Goal: Information Seeking & Learning: Learn about a topic

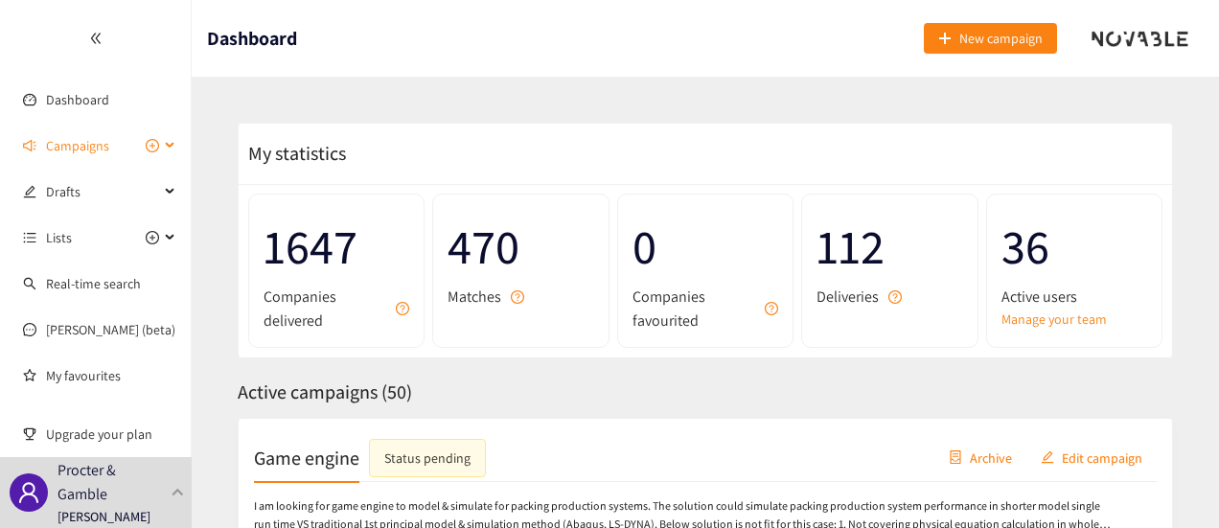
click at [107, 155] on span "Campaigns" at bounding box center [77, 146] width 63 height 38
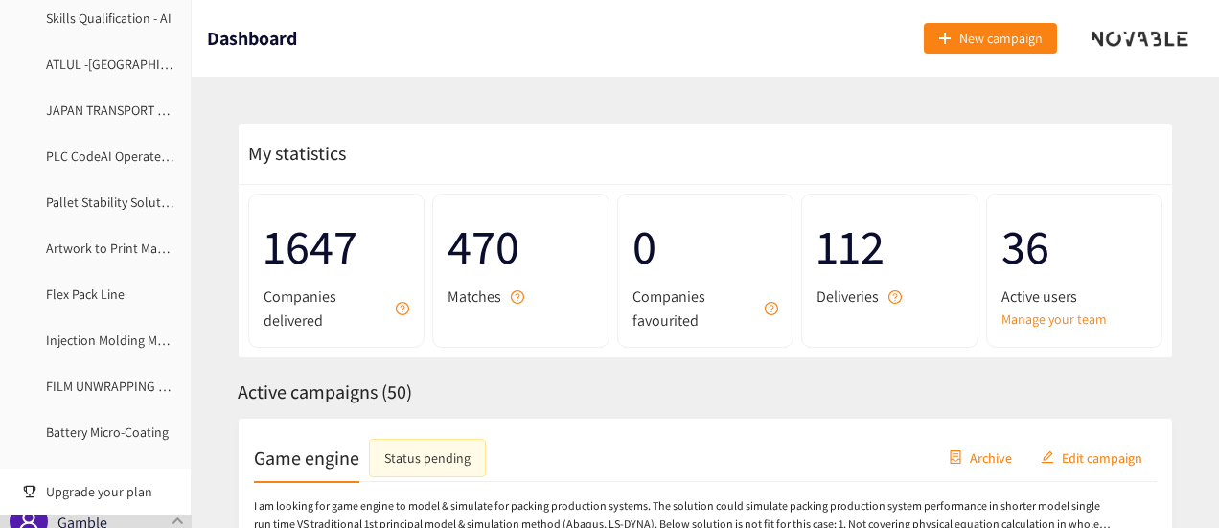
scroll to position [278, 0]
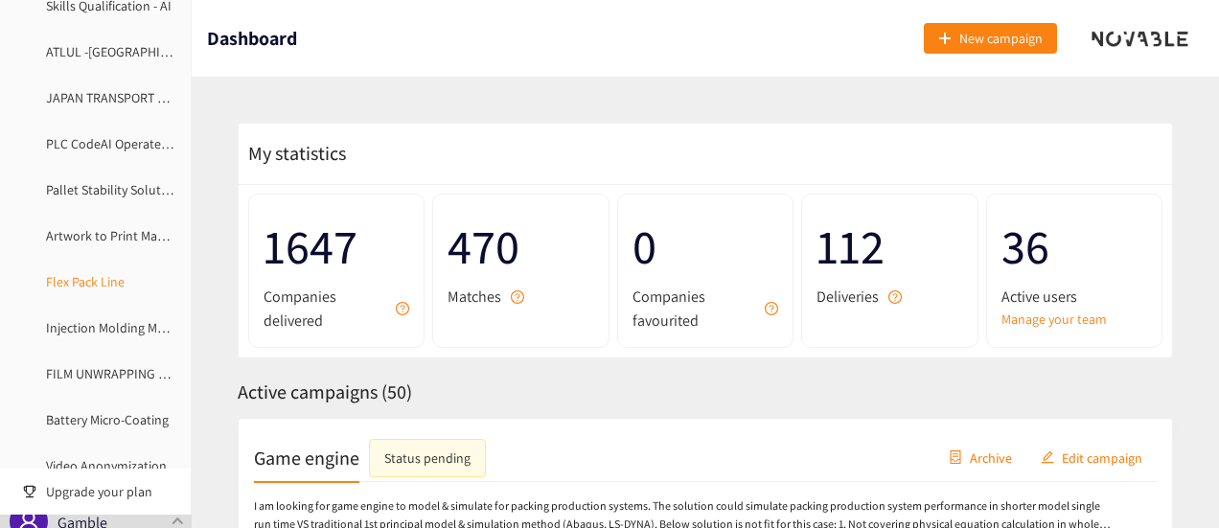
click at [110, 282] on link "Flex Pack Line" at bounding box center [85, 281] width 79 height 17
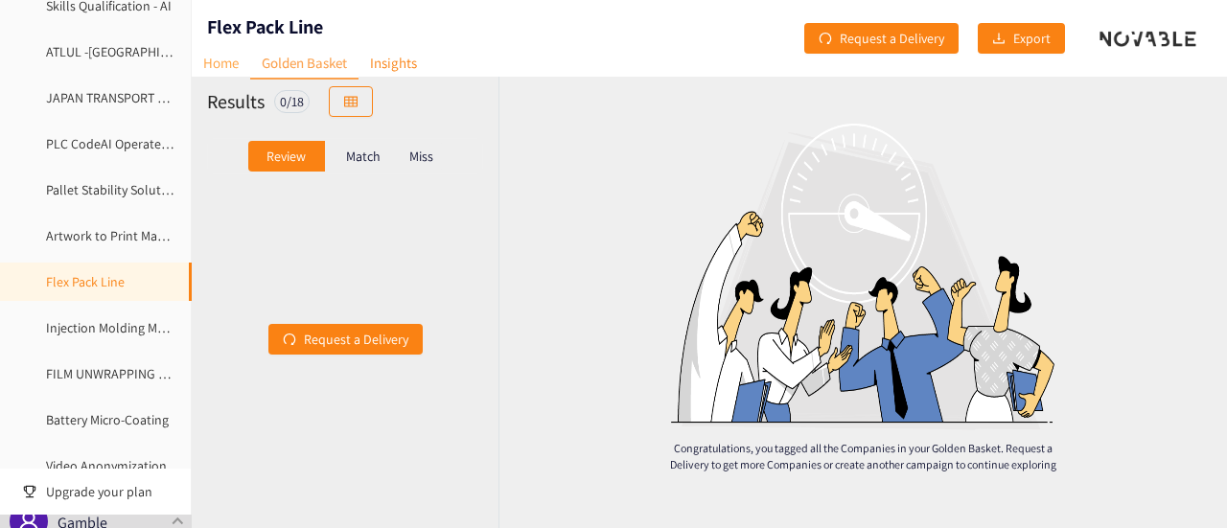
click at [205, 58] on link "Home" at bounding box center [221, 63] width 58 height 30
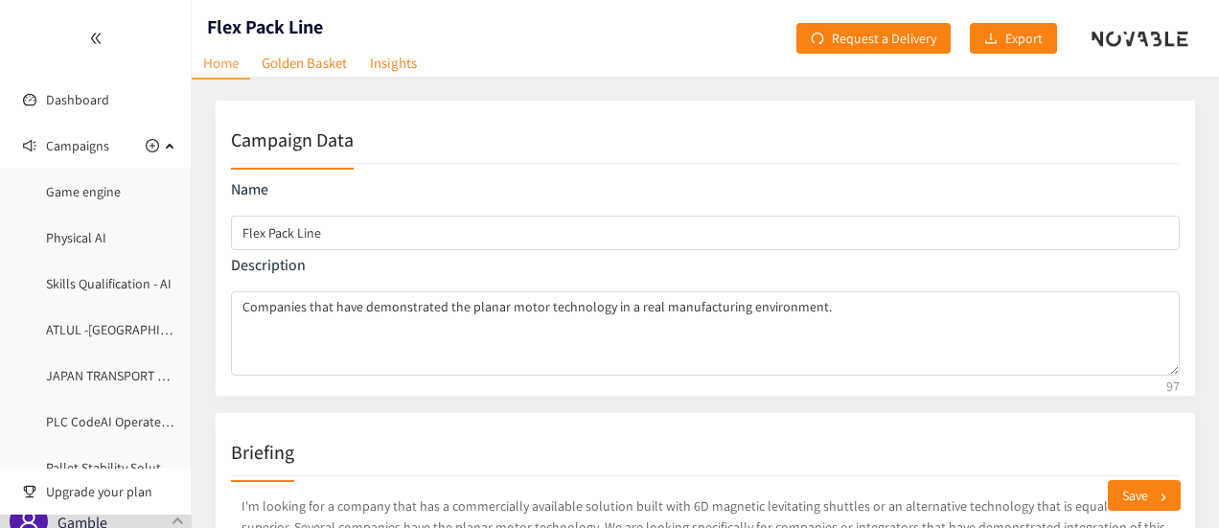
click at [179, 42] on div at bounding box center [95, 38] width 191 height 77
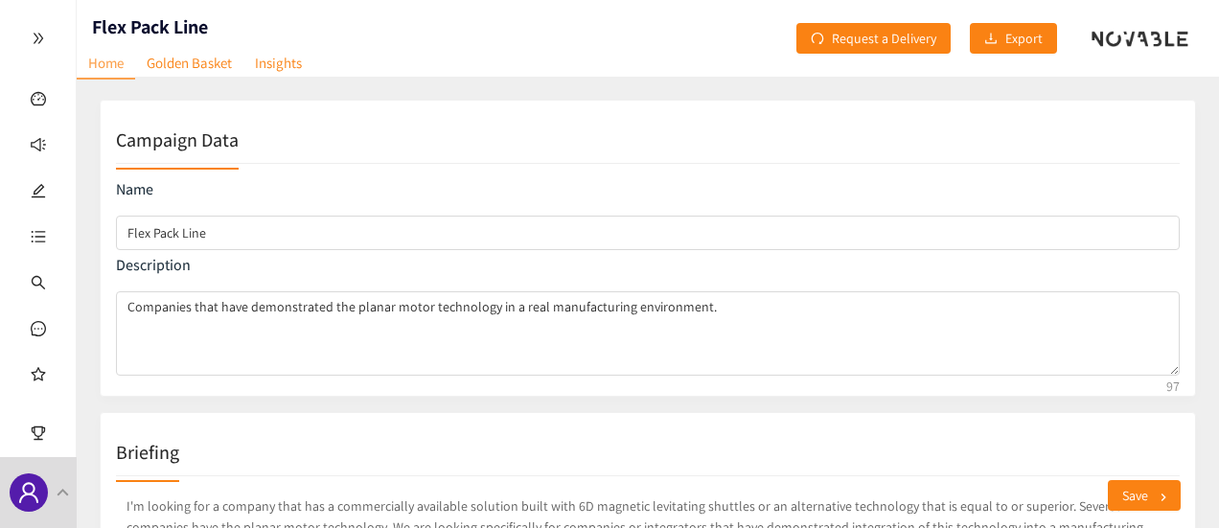
click at [38, 51] on div at bounding box center [38, 38] width 76 height 77
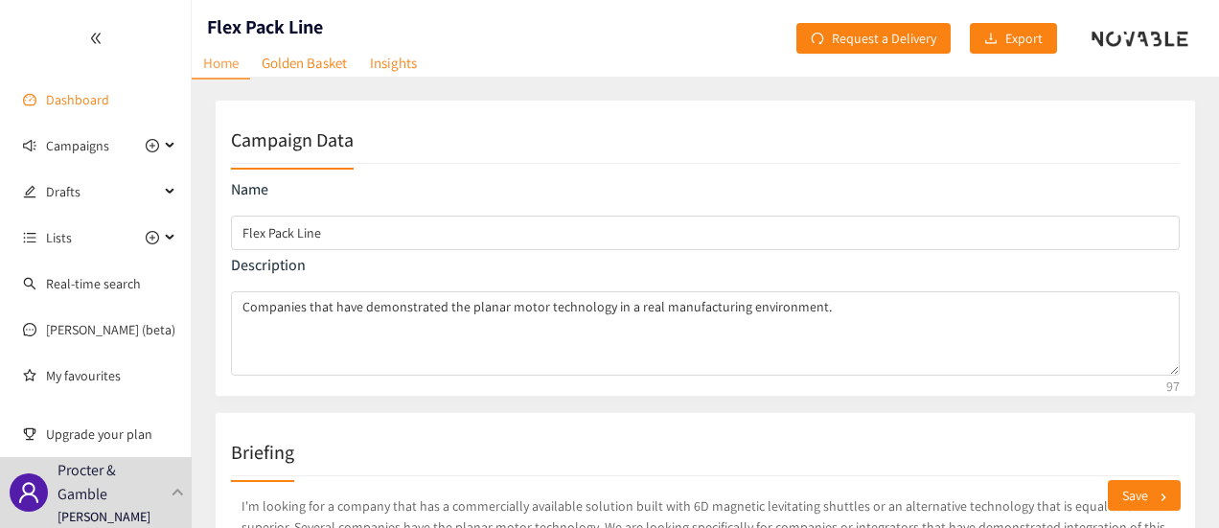
click at [63, 95] on link "Dashboard" at bounding box center [77, 99] width 63 height 17
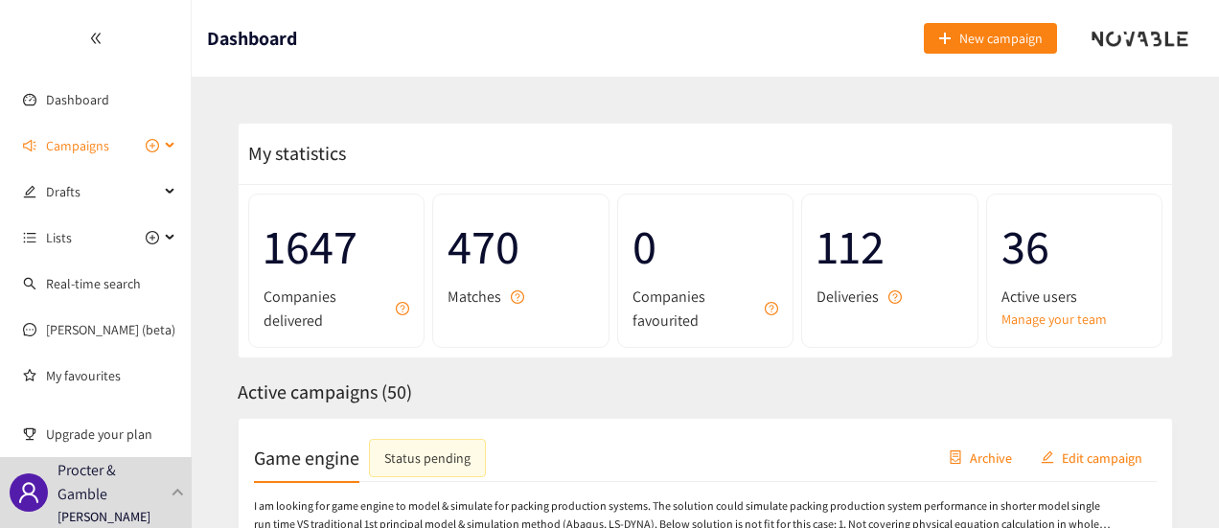
click at [84, 154] on span "Campaigns" at bounding box center [77, 146] width 63 height 38
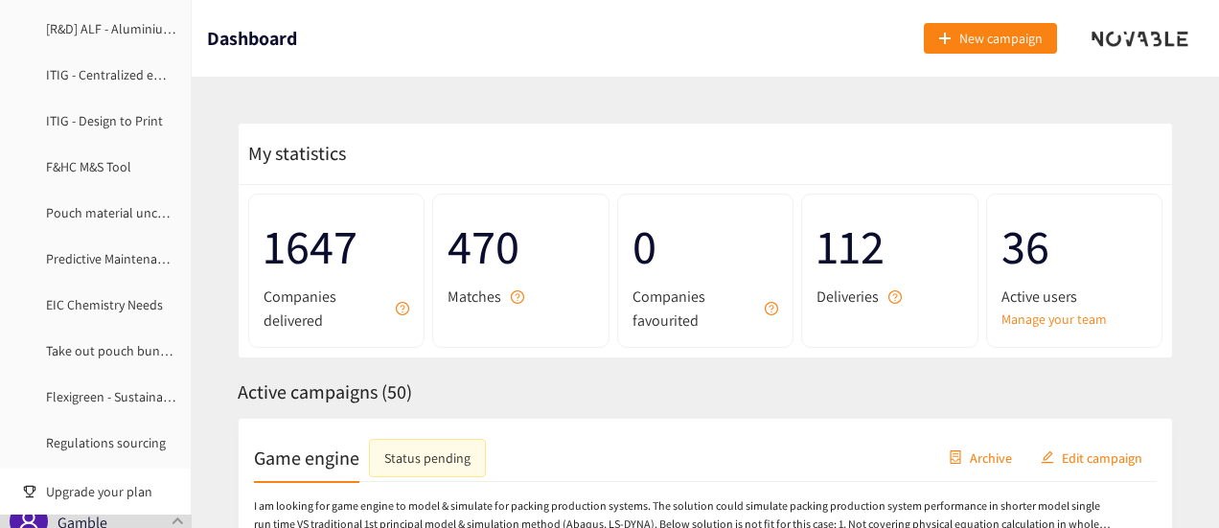
scroll to position [1086, 0]
click at [112, 397] on link "Flexigreen - Sustainable Packaging" at bounding box center [143, 393] width 195 height 17
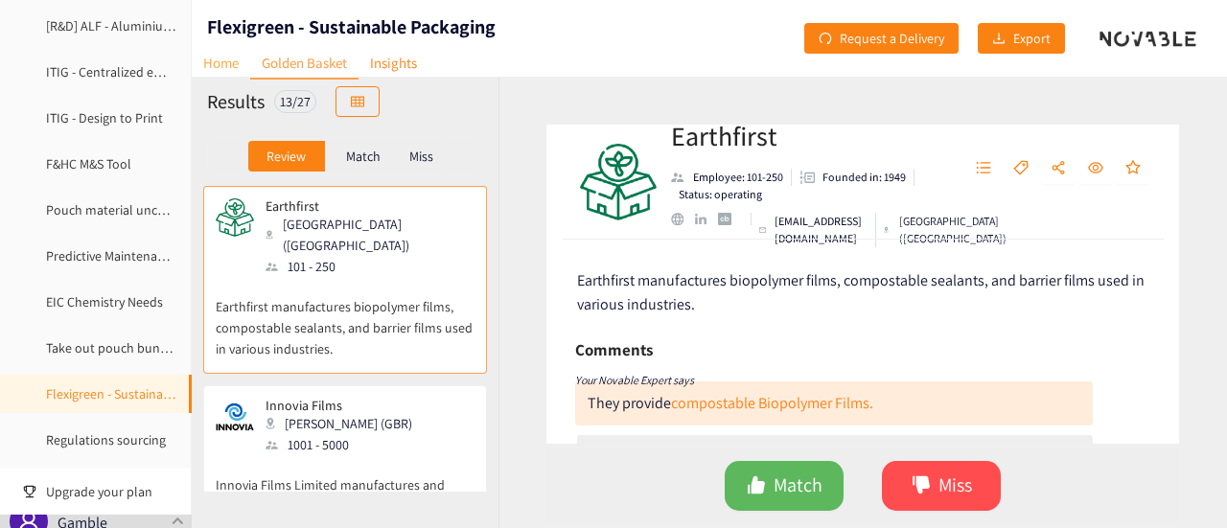
click at [223, 66] on link "Home" at bounding box center [221, 63] width 58 height 30
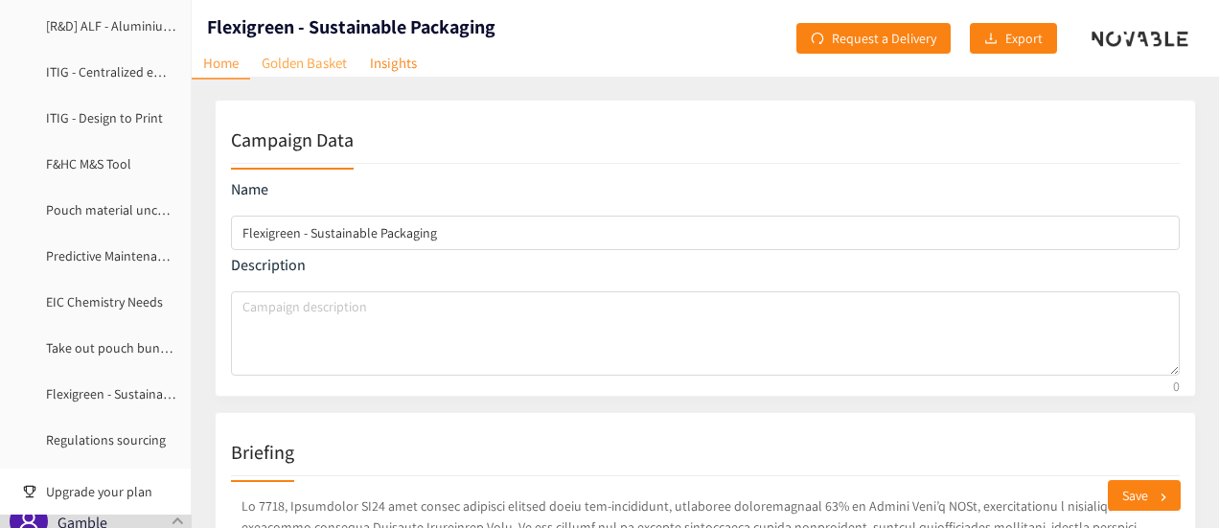
click at [315, 63] on link "Golden Basket" at bounding box center [304, 63] width 108 height 30
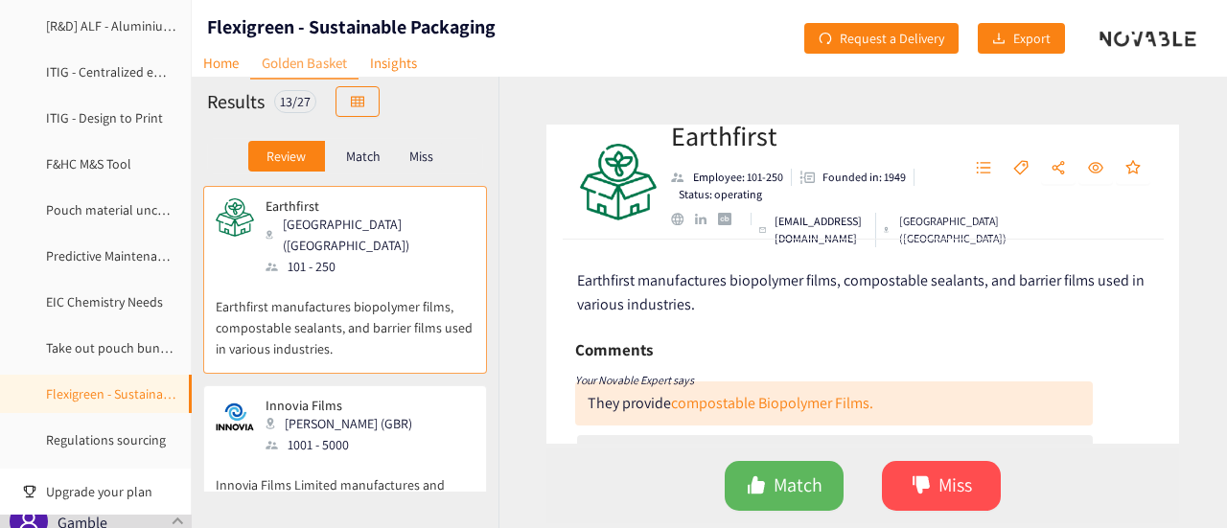
click at [365, 155] on p "Match" at bounding box center [363, 156] width 35 height 15
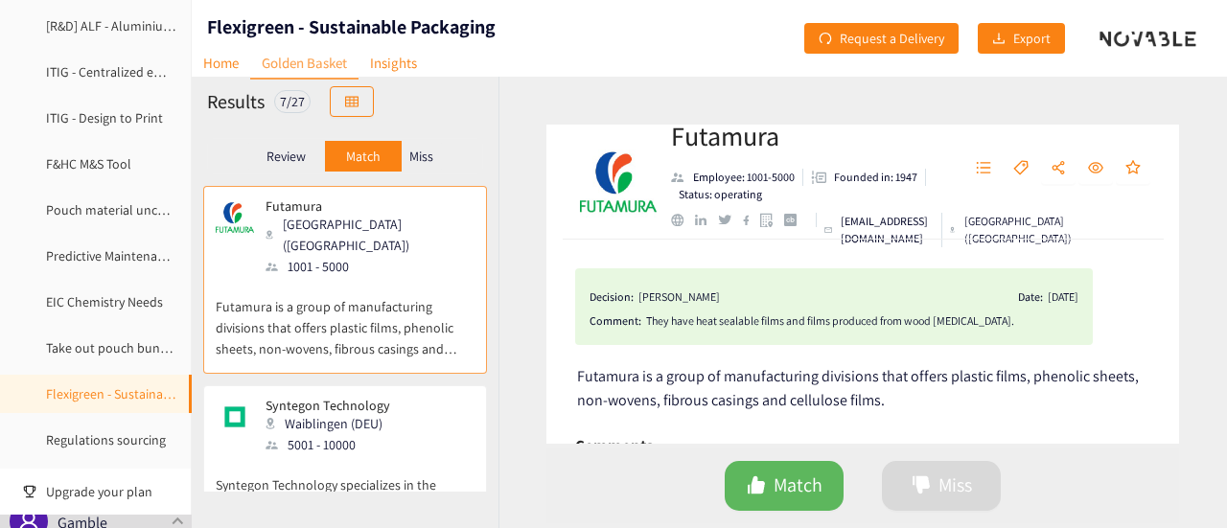
click at [414, 153] on p "Miss" at bounding box center [421, 156] width 24 height 15
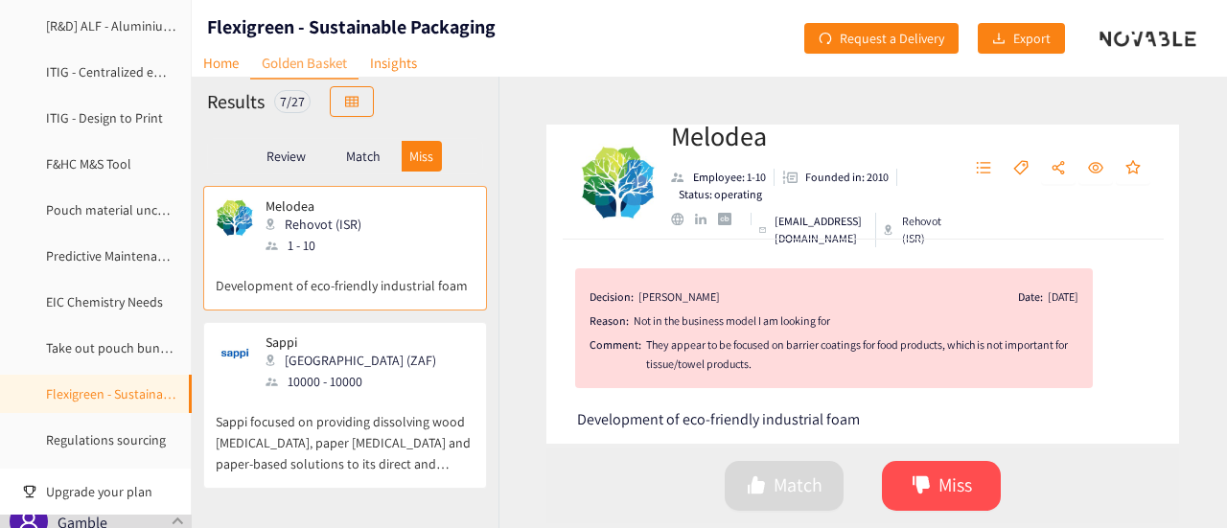
click at [358, 151] on p "Match" at bounding box center [363, 156] width 35 height 15
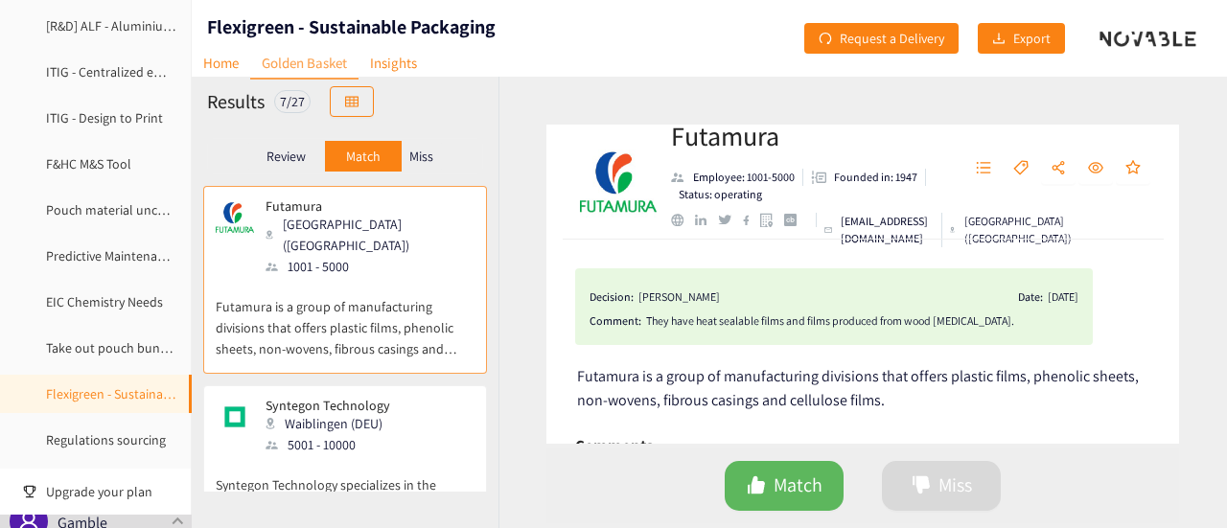
click at [428, 151] on p "Miss" at bounding box center [421, 156] width 24 height 15
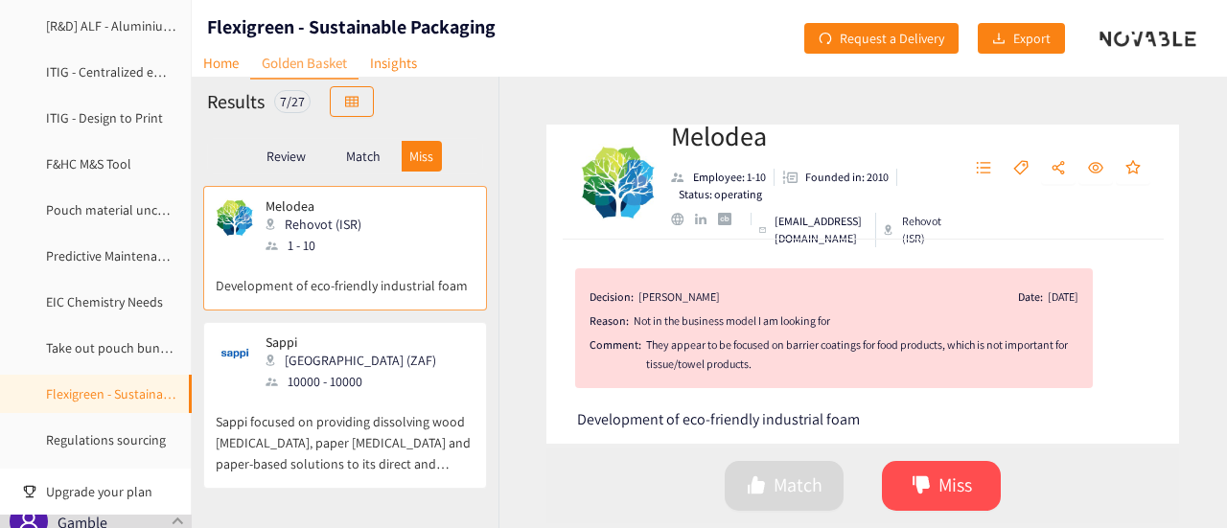
click at [364, 154] on p "Match" at bounding box center [363, 156] width 35 height 15
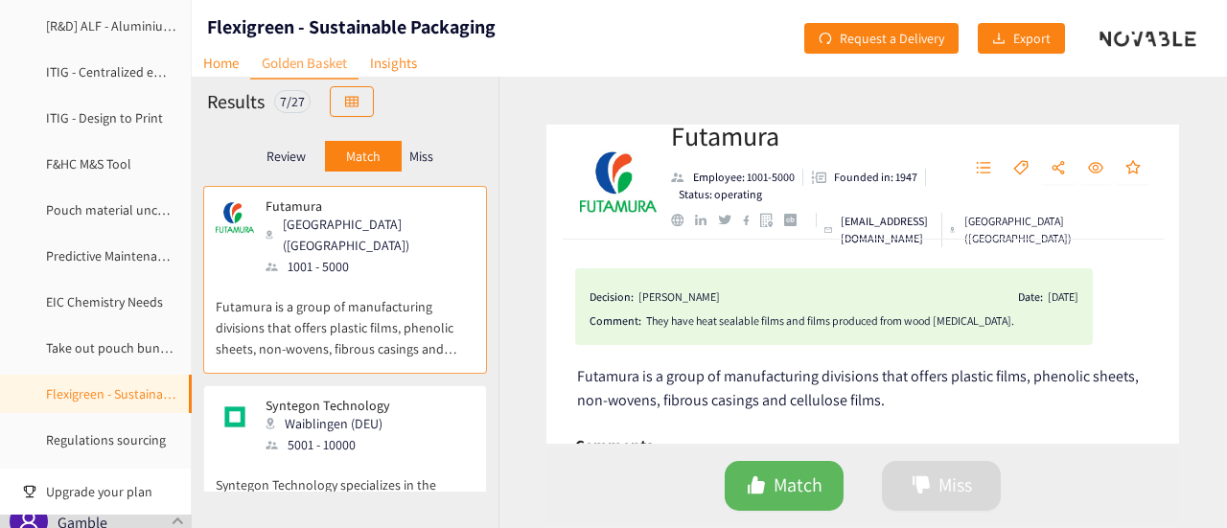
click at [410, 156] on p "Miss" at bounding box center [421, 156] width 24 height 15
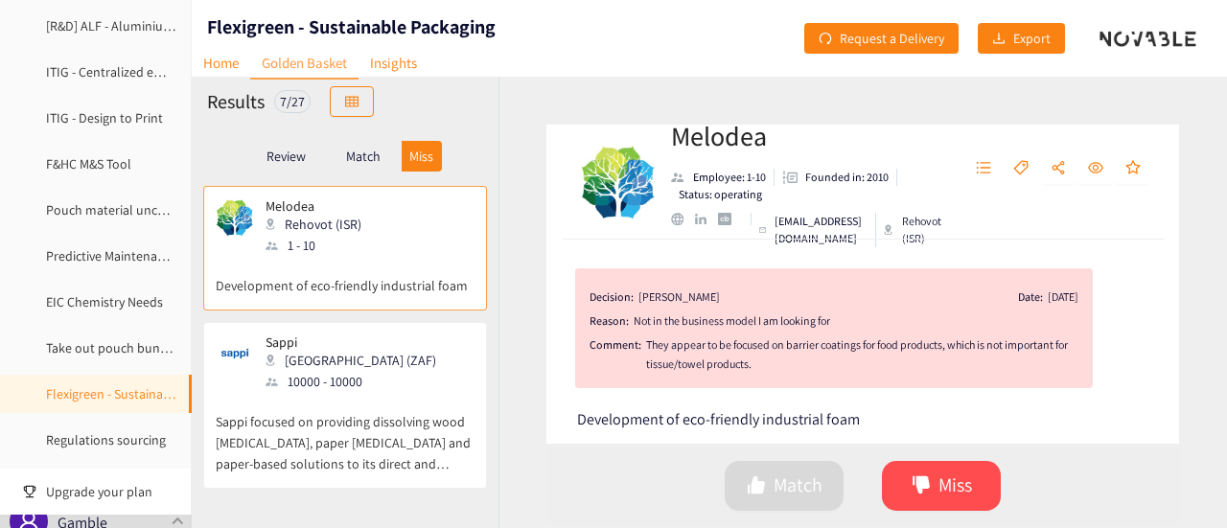
click at [366, 156] on p "Match" at bounding box center [363, 156] width 35 height 15
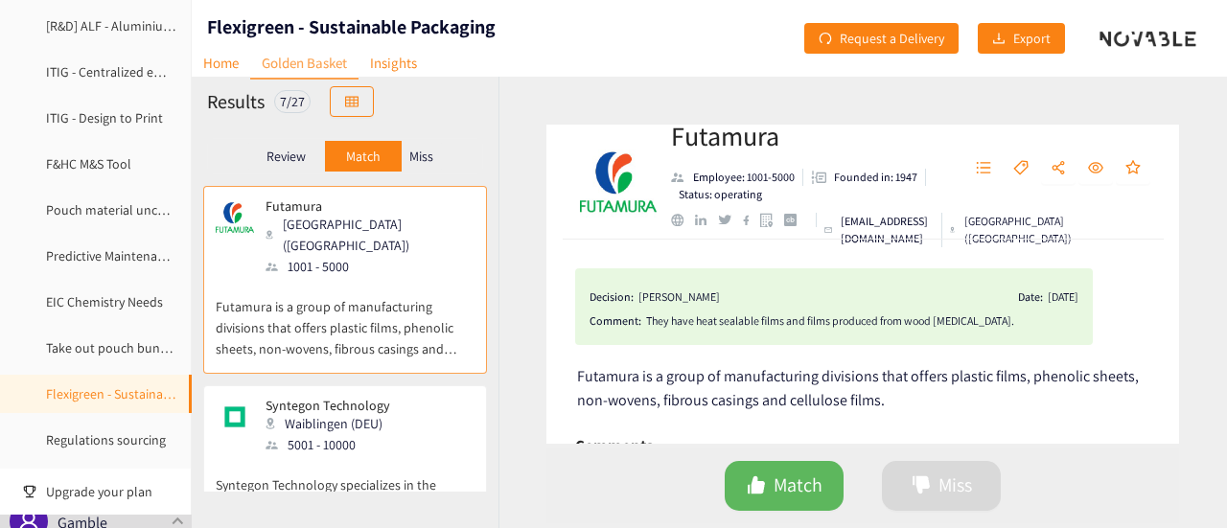
click at [306, 152] on p "Review" at bounding box center [285, 156] width 39 height 15
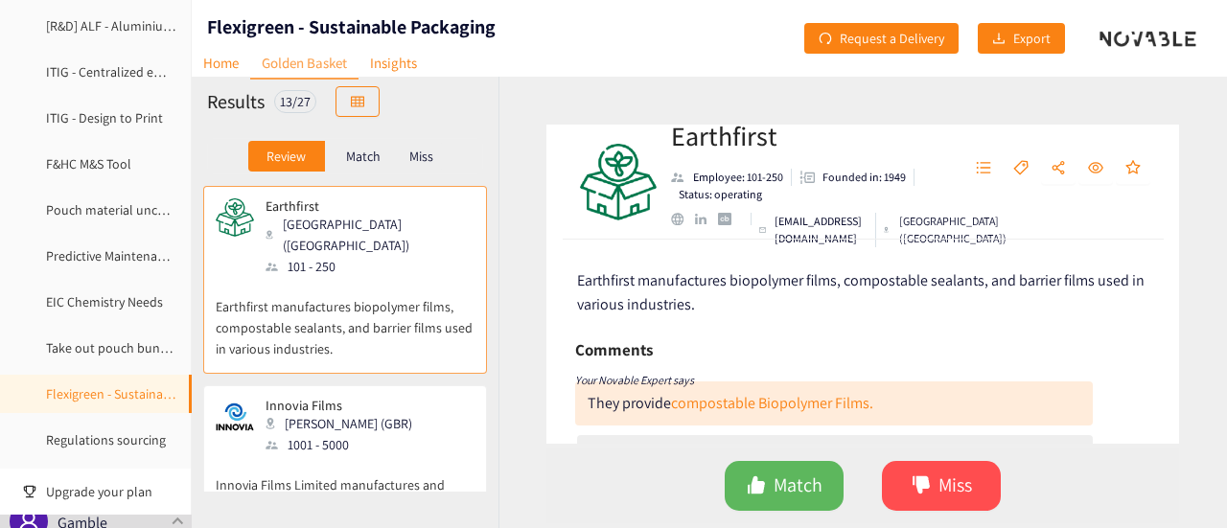
click at [1174, 265] on div "Earthfirst manufactures biopolymer films, compostable sealants, and barrier fil…" at bounding box center [862, 342] width 633 height 204
click at [715, 404] on link "compostable Biopolymer Films." at bounding box center [772, 403] width 202 height 20
click at [307, 413] on div "[PERSON_NAME] (GBR)" at bounding box center [345, 423] width 158 height 21
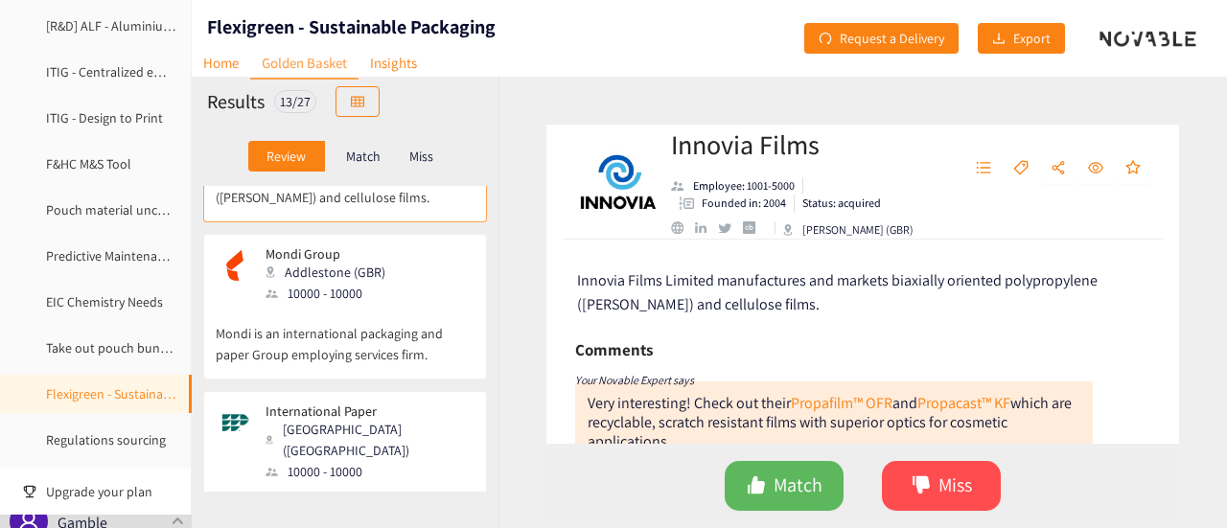
scroll to position [367, 0]
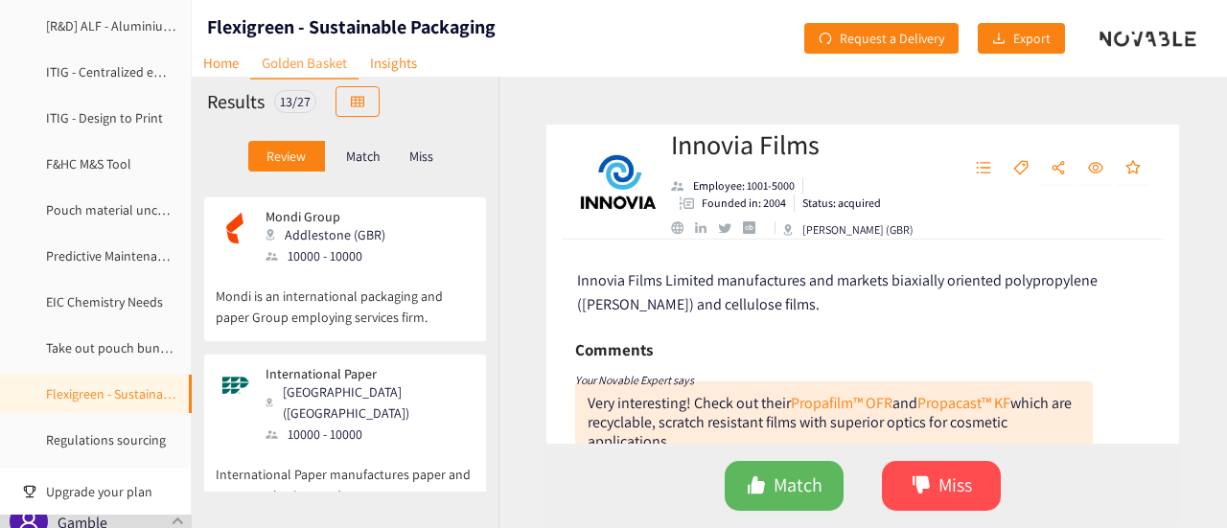
click at [436, 243] on div "Mondi Group Addlestone (GBR) 10000 - 10000" at bounding box center [345, 238] width 259 height 58
